Goal: Task Accomplishment & Management: Manage account settings

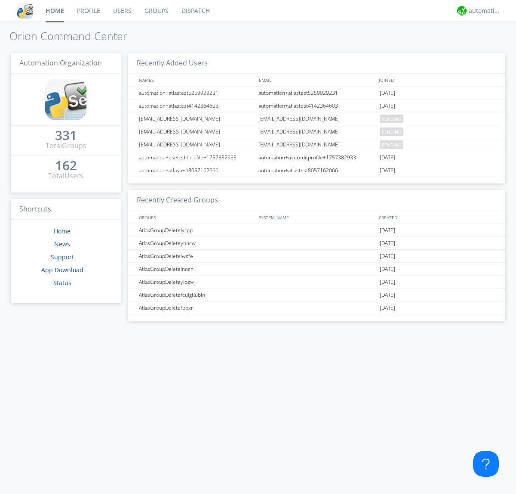
click at [122, 11] on link "Users" at bounding box center [122, 11] width 31 height 22
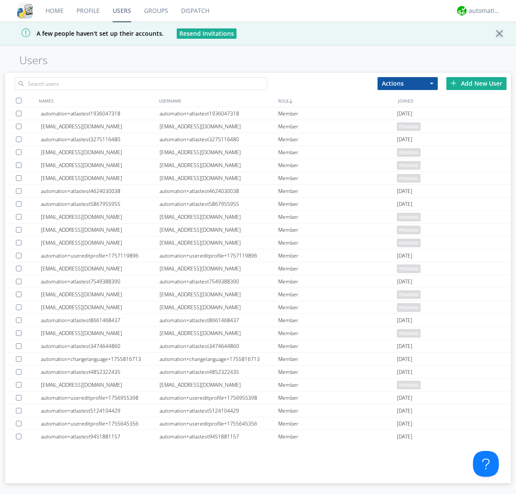
click at [477, 83] on div "Add New User" at bounding box center [477, 83] width 60 height 13
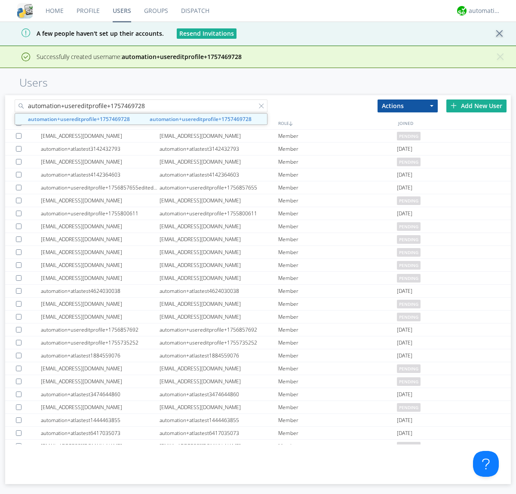
type input "automation+usereditprofile+1757469728"
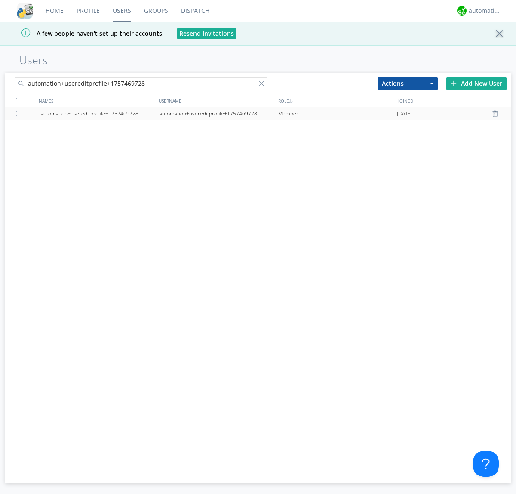
click at [219, 113] on div "automation+usereditprofile+1757469728" at bounding box center [219, 113] width 119 height 13
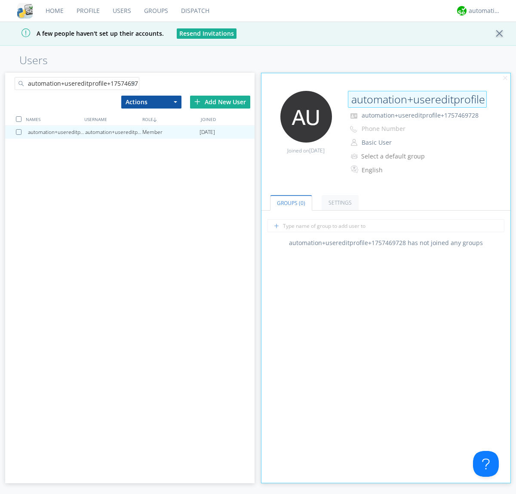
click at [417, 99] on input "automation+usereditprofile+1757469728" at bounding box center [417, 99] width 139 height 17
type input "editedautomation+usereditprofile+1757469728"
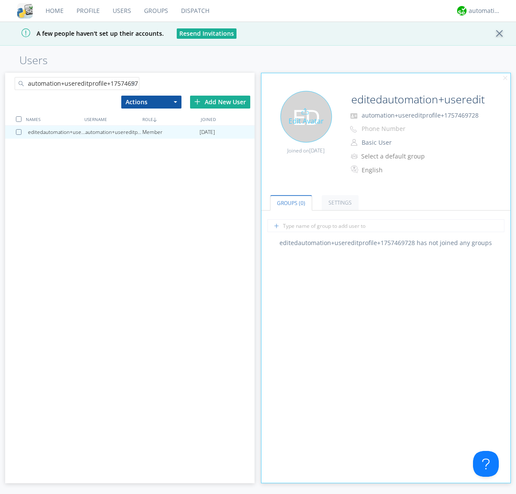
click at [306, 116] on div "Edit Avatar" at bounding box center [307, 117] width 52 height 52
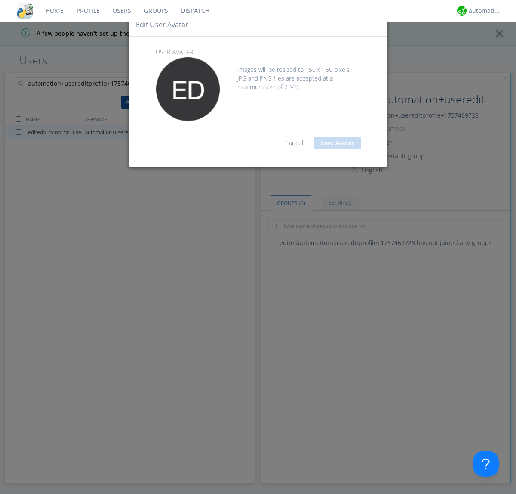
type input "C:\fakepath\[PERSON_NAME].jpeg"
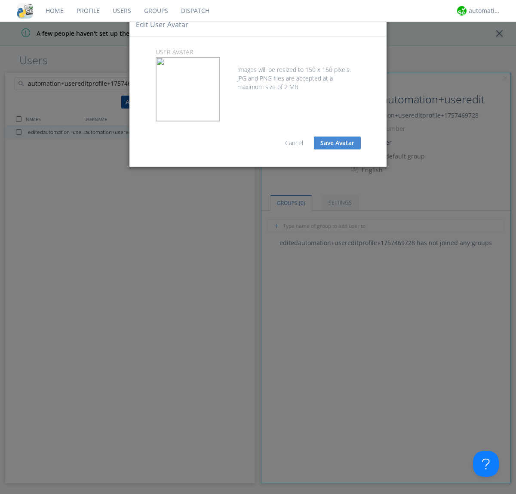
click at [337, 143] on button "Save Avatar" at bounding box center [337, 142] width 47 height 13
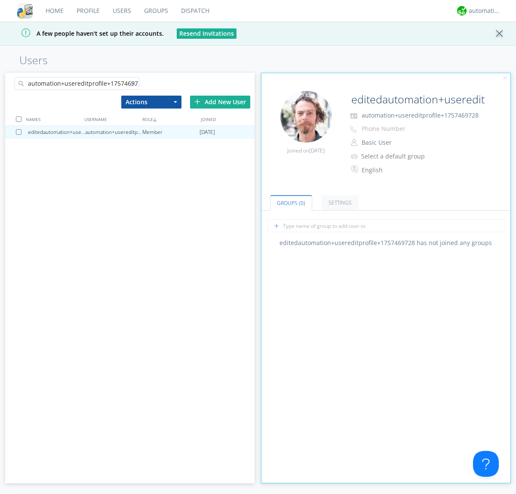
click at [135, 85] on div at bounding box center [135, 85] width 9 height 9
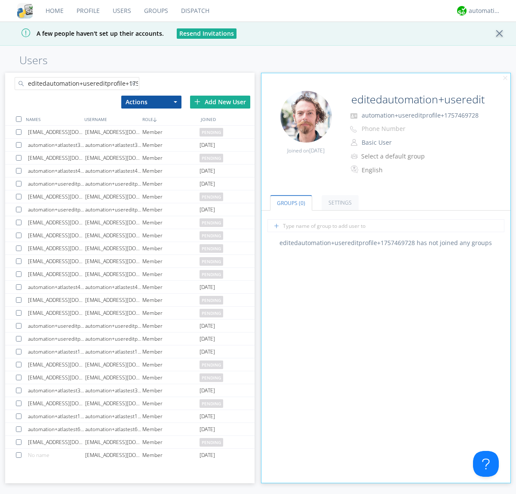
scroll to position [0, 23]
type input "editedautomation+usereditprofile+1757469728"
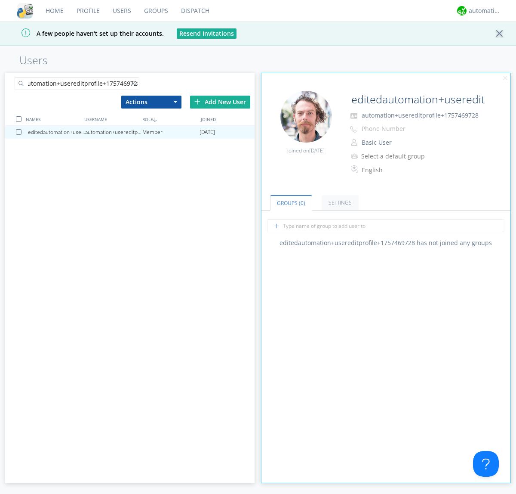
click at [19, 119] on div at bounding box center [19, 119] width 6 height 6
click at [151, 102] on button "Actions" at bounding box center [151, 102] width 60 height 13
click at [0, 0] on link "Delete User" at bounding box center [0, 0] width 0 height 0
